Goal: Task Accomplishment & Management: Manage account settings

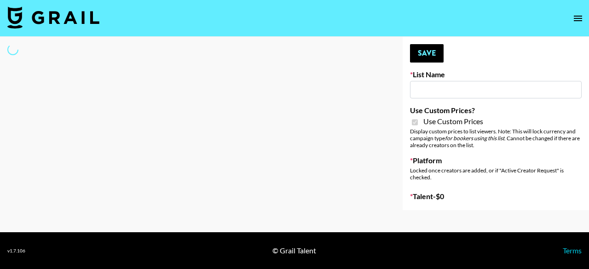
type input "[PERSON_NAME] AI"
checkbox input "true"
select select "Brand"
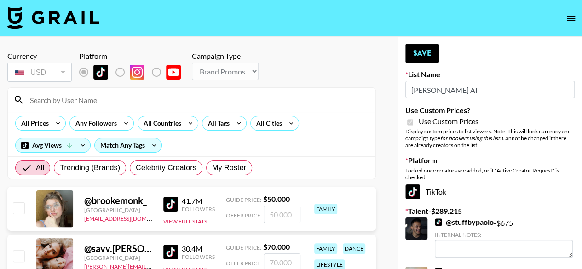
click at [137, 101] on input at bounding box center [197, 100] width 346 height 15
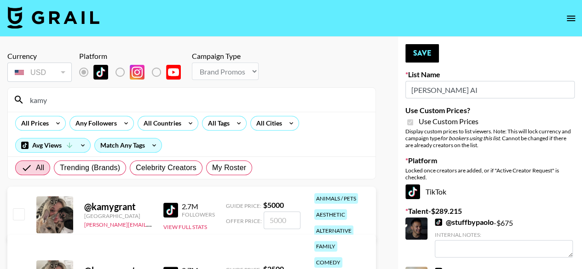
click at [137, 101] on input "kamy" at bounding box center [197, 100] width 346 height 15
type input "kamy"
click at [16, 213] on input "checkbox" at bounding box center [18, 214] width 11 height 11
checkbox input "true"
type input "5000"
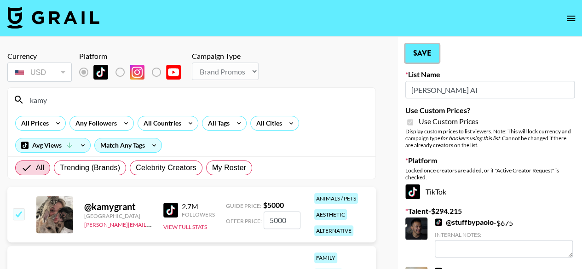
click at [432, 50] on button "Save" at bounding box center [423, 53] width 34 height 18
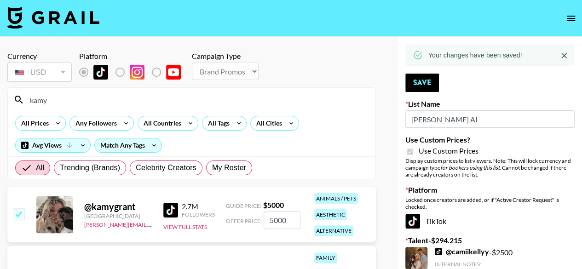
click at [141, 106] on input "kamy" at bounding box center [197, 100] width 346 height 15
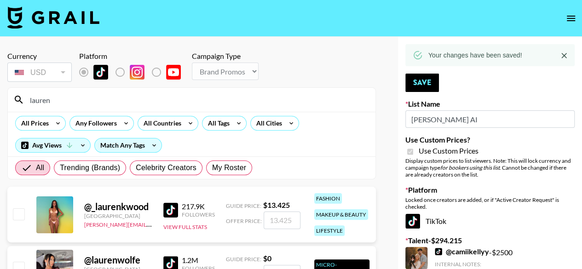
type input "laurencame"
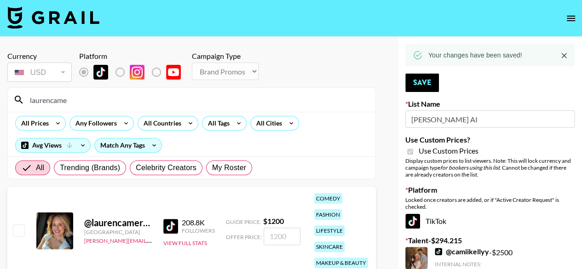
click at [21, 227] on input "checkbox" at bounding box center [18, 230] width 11 height 11
checkbox input "true"
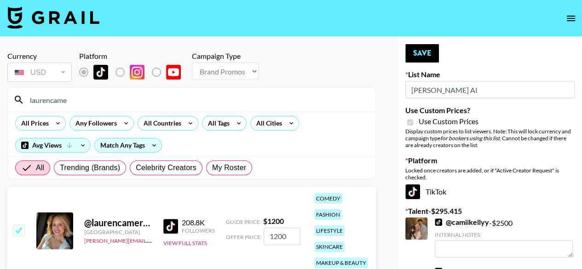
click at [274, 236] on input "1200" at bounding box center [282, 236] width 37 height 17
click at [276, 236] on input "1200" at bounding box center [282, 236] width 37 height 17
type input "1400"
click at [422, 46] on button "Save" at bounding box center [423, 53] width 34 height 18
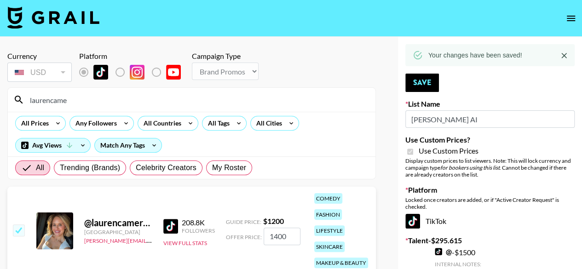
click at [129, 102] on input "laurencame" at bounding box center [197, 100] width 346 height 15
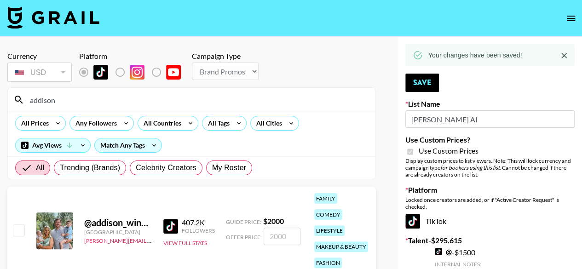
type input "addison"
drag, startPoint x: 15, startPoint y: 225, endPoint x: 141, endPoint y: 245, distance: 128.1
click at [15, 225] on input "checkbox" at bounding box center [18, 230] width 11 height 11
checkbox input "true"
type input "2000"
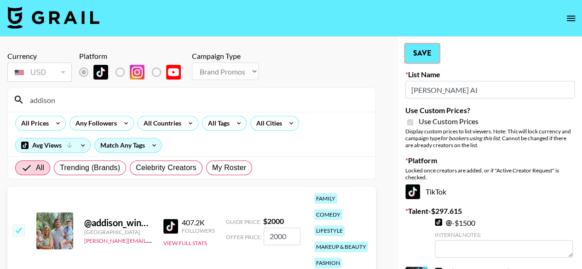
click at [428, 52] on button "Save" at bounding box center [423, 53] width 34 height 18
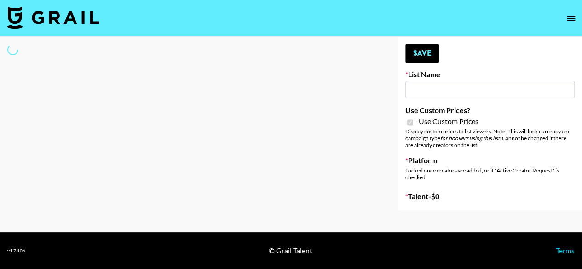
select select "Brand"
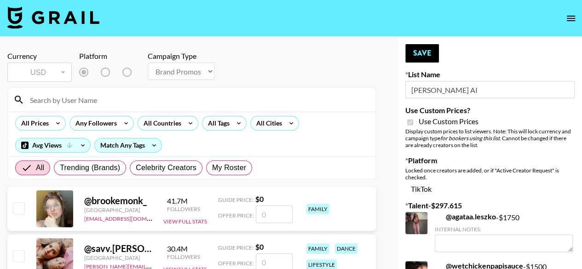
type input "[PERSON_NAME] AI"
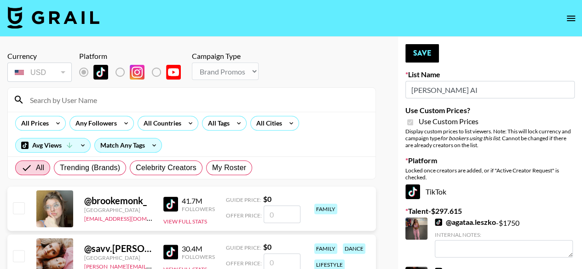
checkbox input "true"
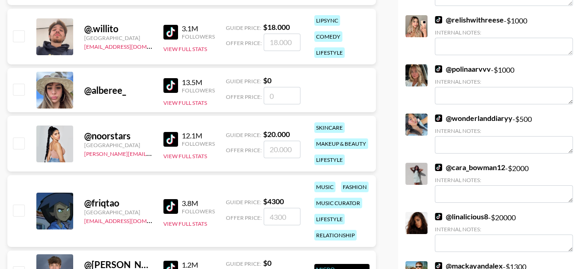
scroll to position [3361, 0]
